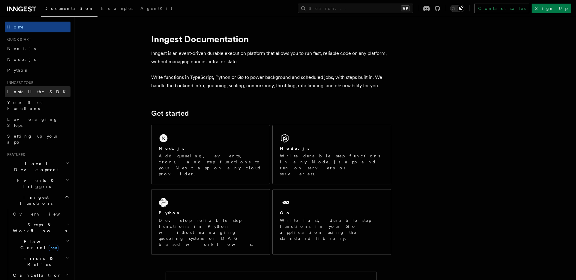
click at [34, 93] on span "Install the SDK" at bounding box center [38, 91] width 62 height 5
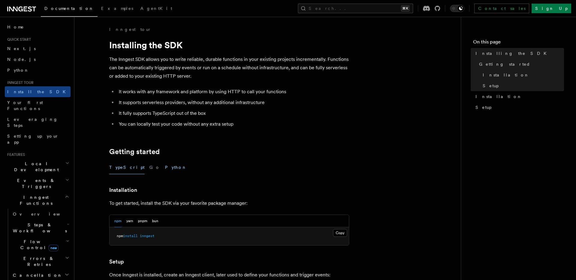
click at [165, 172] on button "Python" at bounding box center [176, 167] width 22 height 13
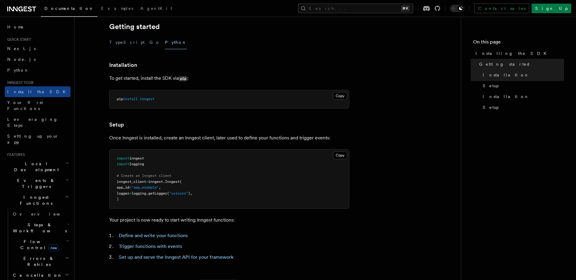
scroll to position [123, 0]
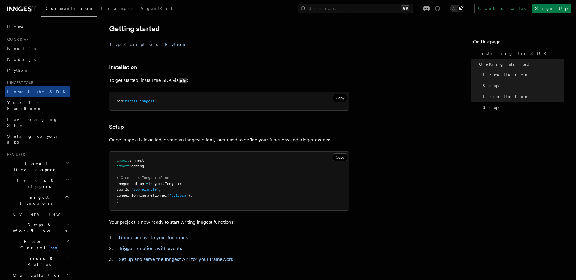
click at [440, 8] on icon at bounding box center [436, 8] width 5 height 5
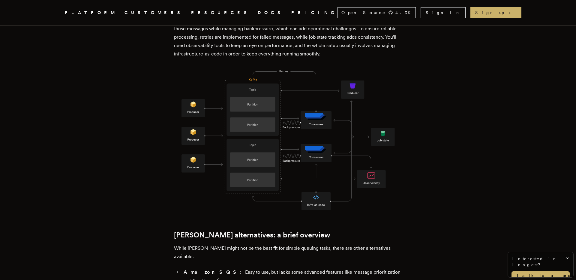
scroll to position [466, 0]
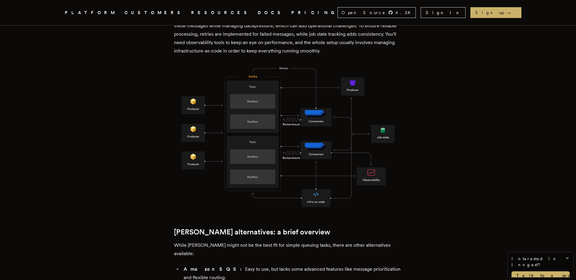
click at [239, 108] on img at bounding box center [288, 137] width 228 height 144
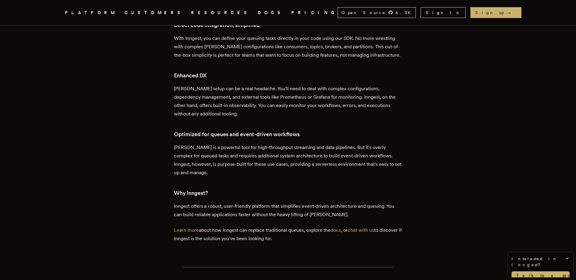
scroll to position [1045, 0]
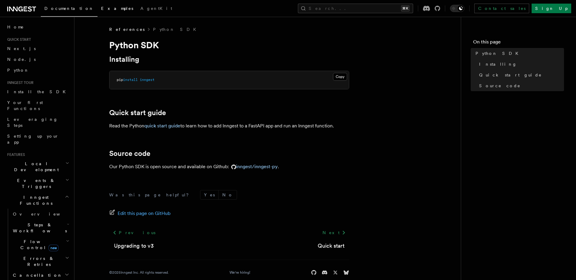
click at [101, 8] on span "Examples" at bounding box center [117, 8] width 32 height 5
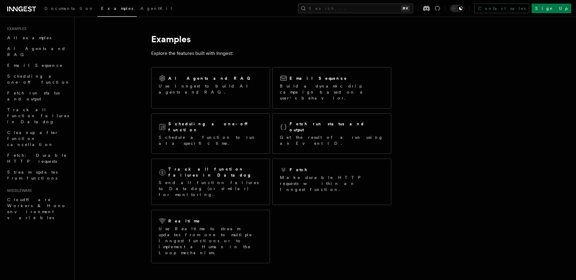
click at [440, 7] on icon at bounding box center [436, 8] width 5 height 5
